Goal: Find specific page/section: Find specific page/section

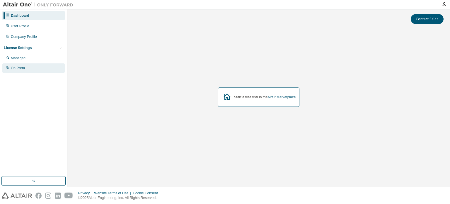
click at [23, 65] on div "On Prem" at bounding box center [33, 67] width 62 height 9
